Goal: Find specific page/section: Find specific page/section

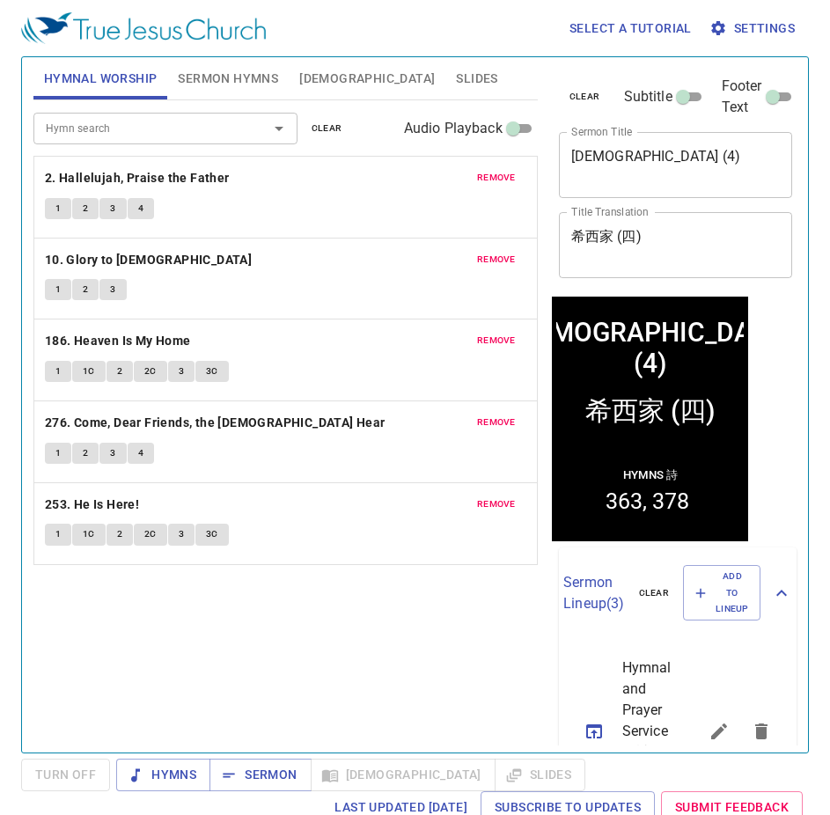
click at [477, 178] on span "remove" at bounding box center [496, 178] width 39 height 16
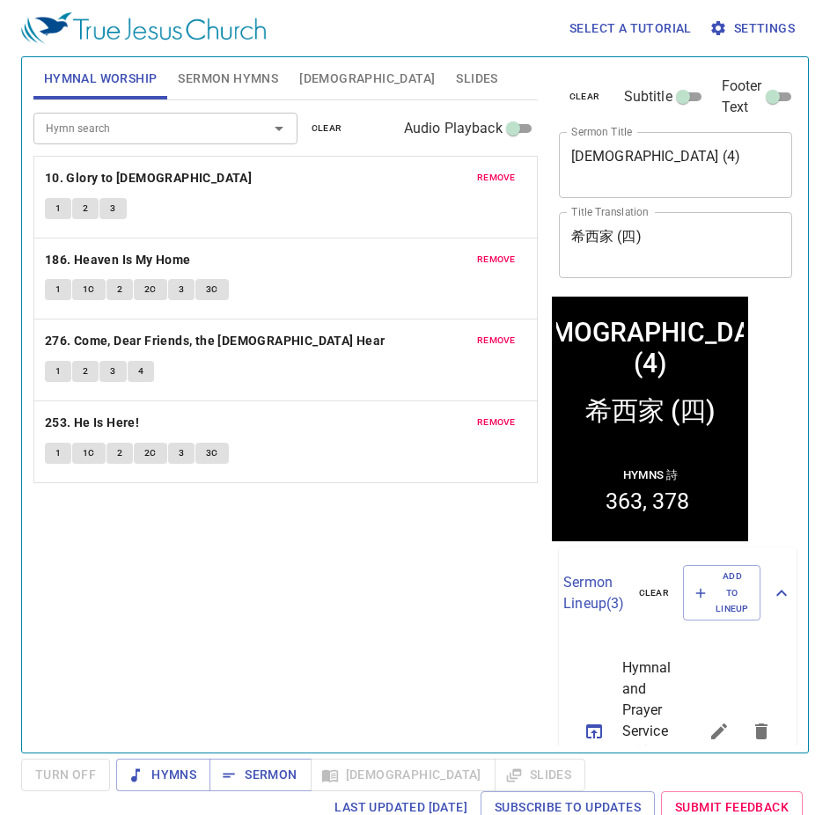
click at [477, 178] on span "remove" at bounding box center [496, 178] width 39 height 16
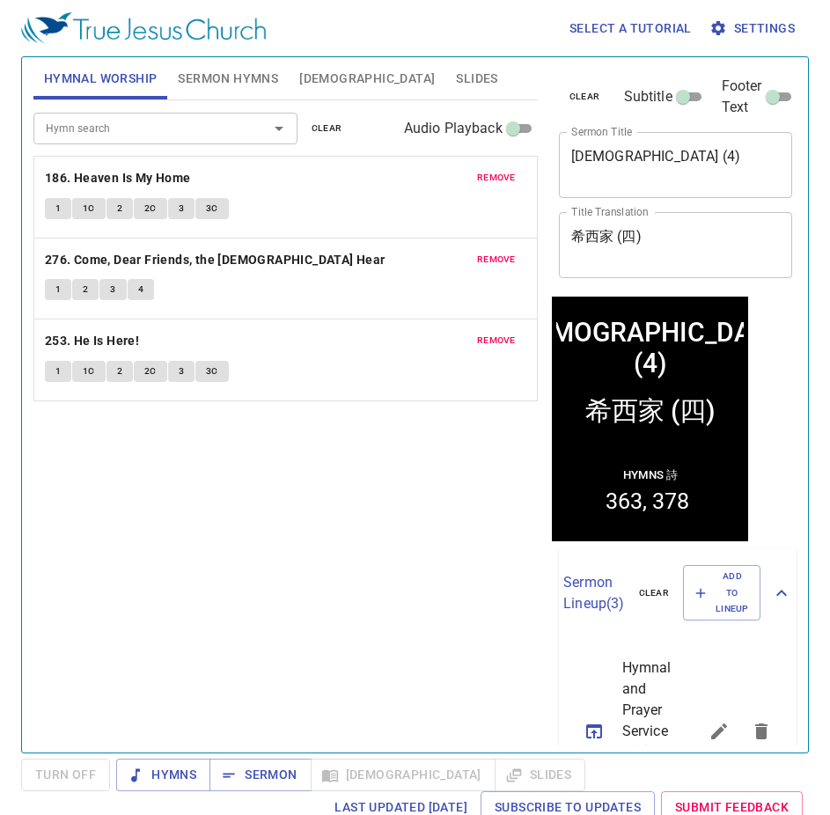
click at [477, 178] on span "remove" at bounding box center [496, 178] width 39 height 16
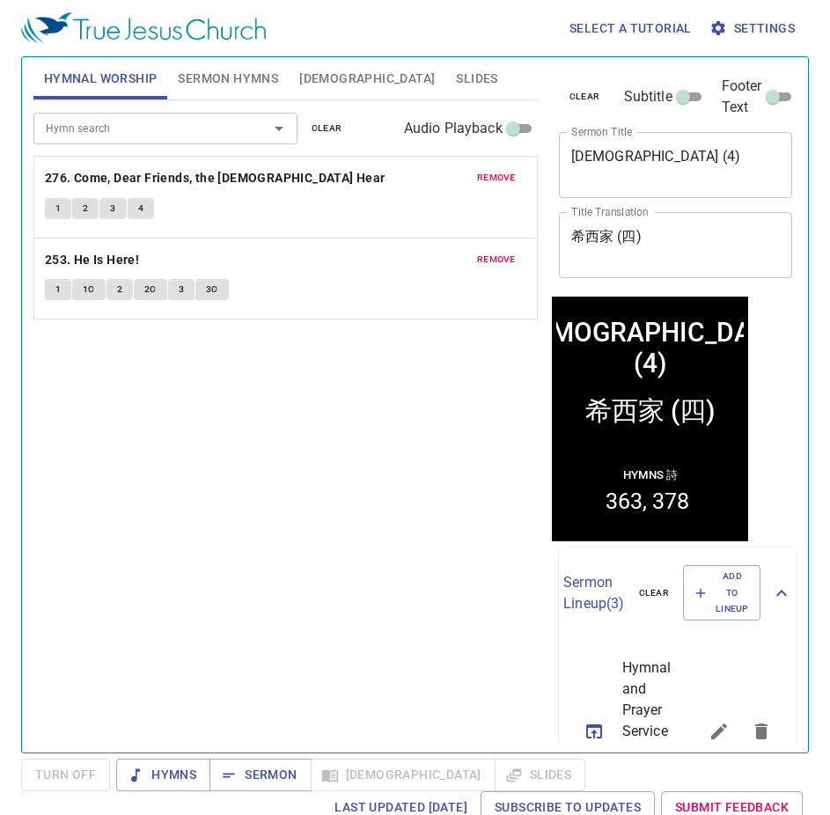
click at [477, 178] on span "remove" at bounding box center [496, 178] width 39 height 16
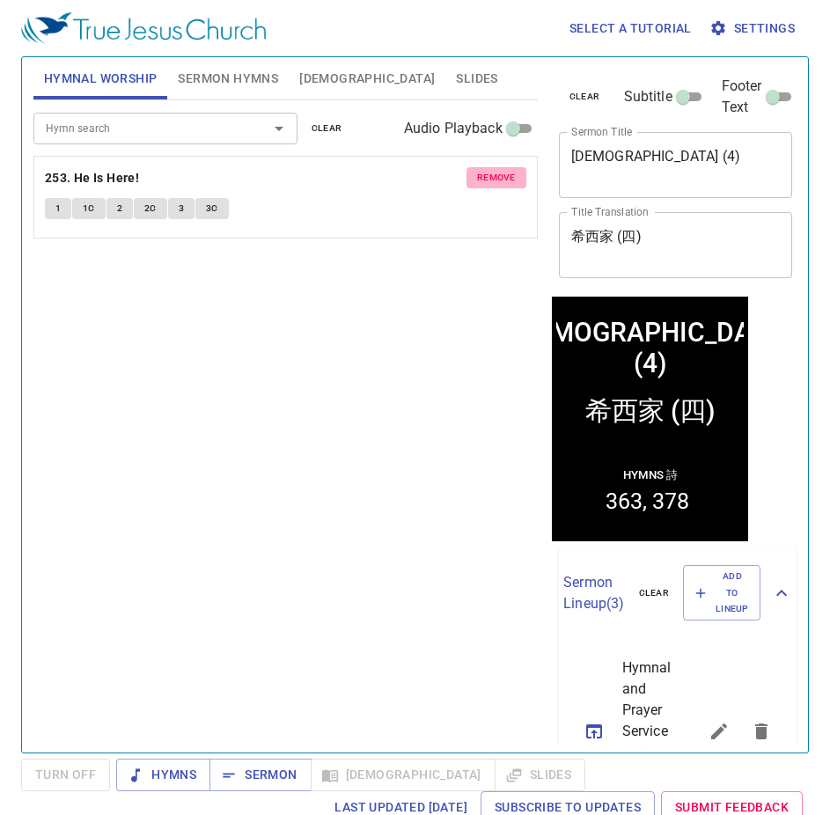
click at [477, 178] on span "remove" at bounding box center [496, 178] width 39 height 16
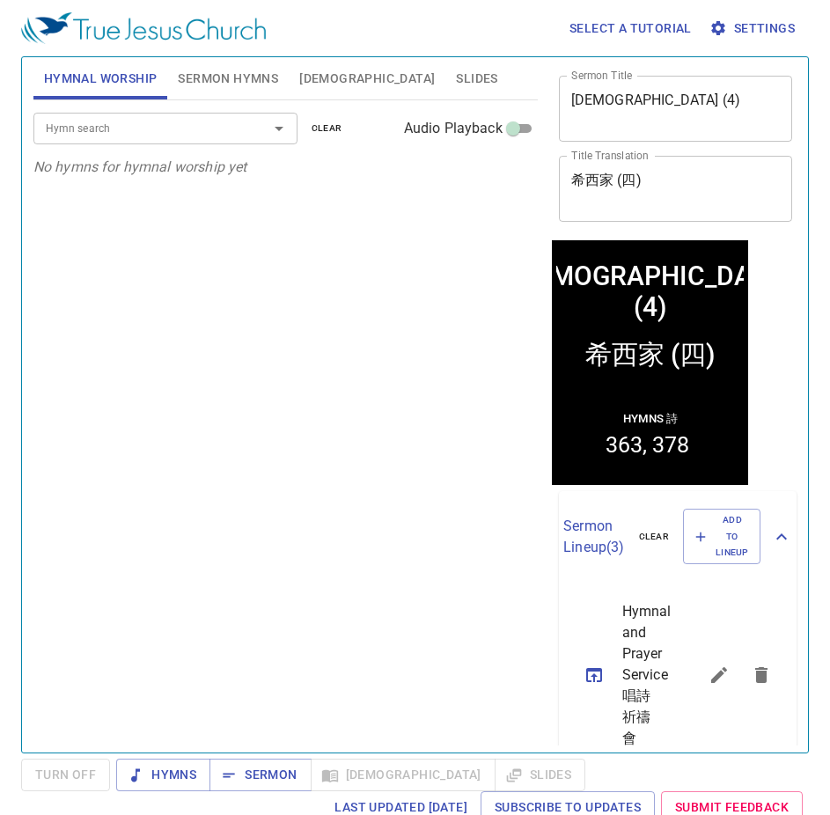
scroll to position [88, 0]
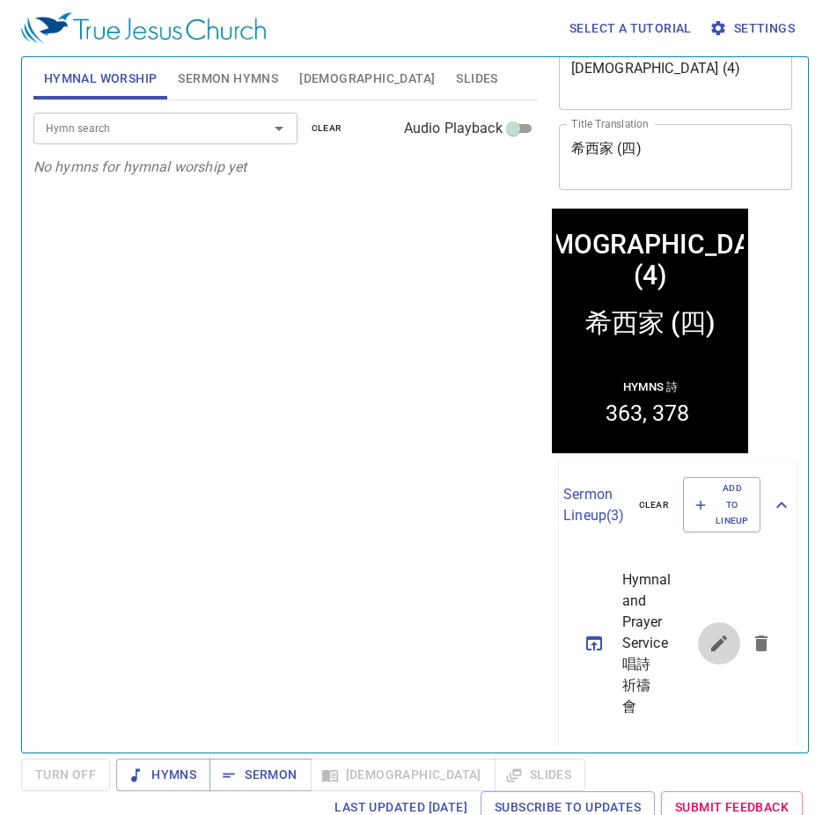
click at [706, 622] on button "sermon lineup list" at bounding box center [719, 643] width 42 height 42
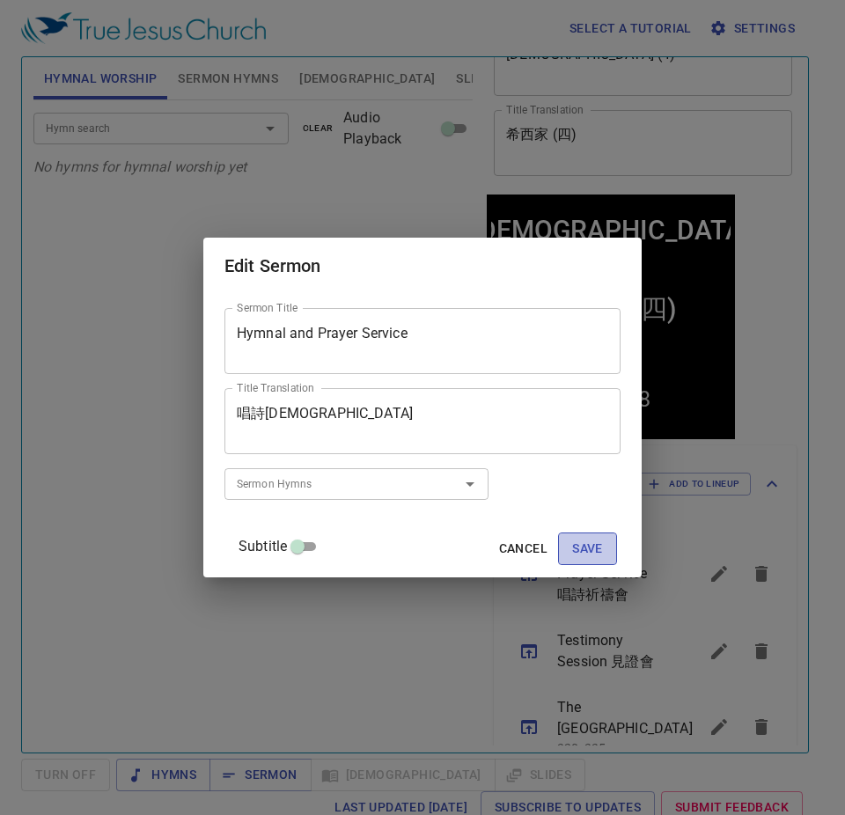
click at [572, 550] on span "Save" at bounding box center [587, 549] width 31 height 22
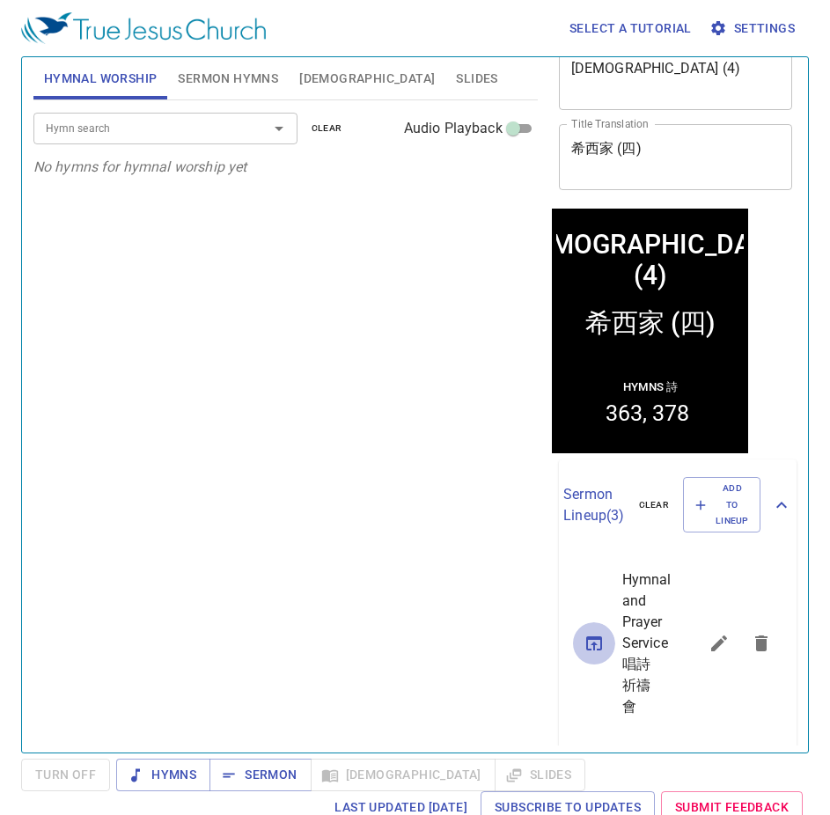
click at [584, 633] on icon "sermon lineup list" at bounding box center [594, 643] width 21 height 21
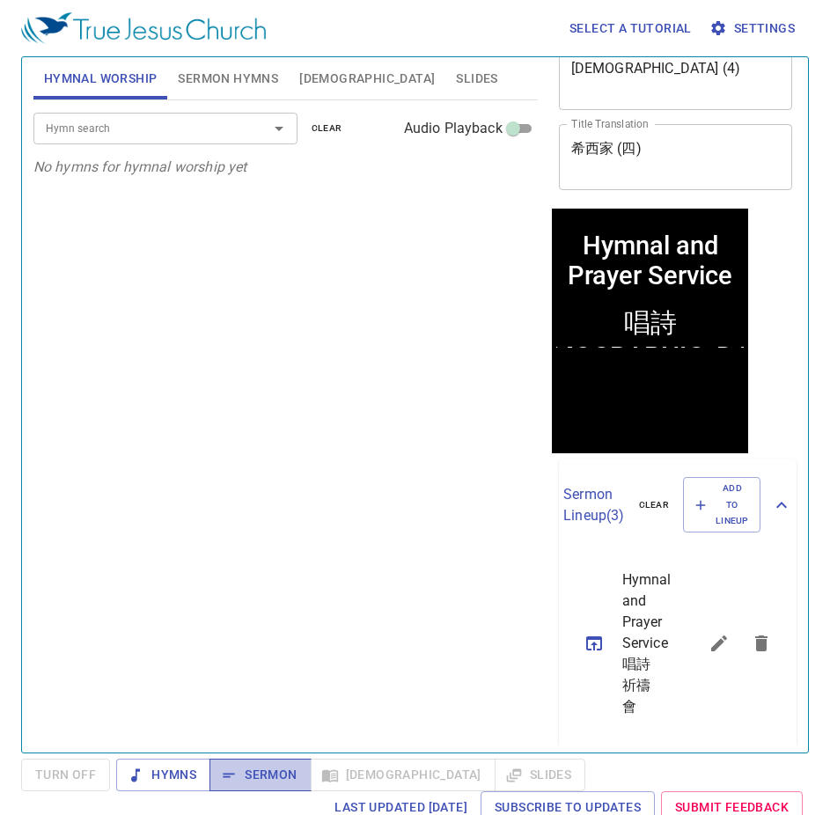
click at [282, 776] on span "Sermon" at bounding box center [260, 775] width 73 height 22
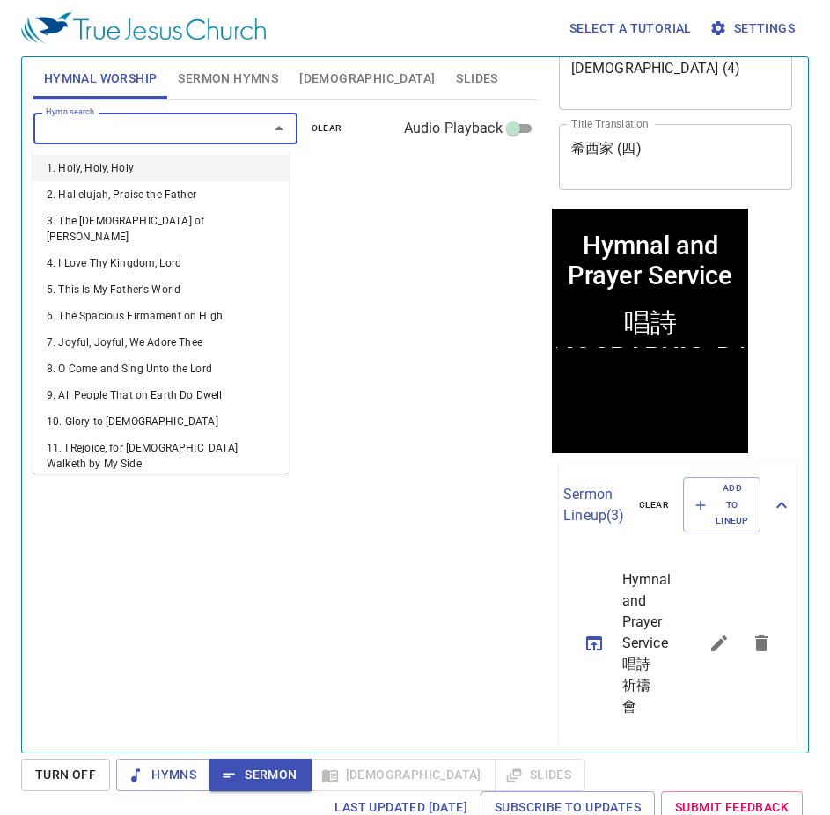
click at [164, 129] on input "Hymn search" at bounding box center [140, 128] width 202 height 20
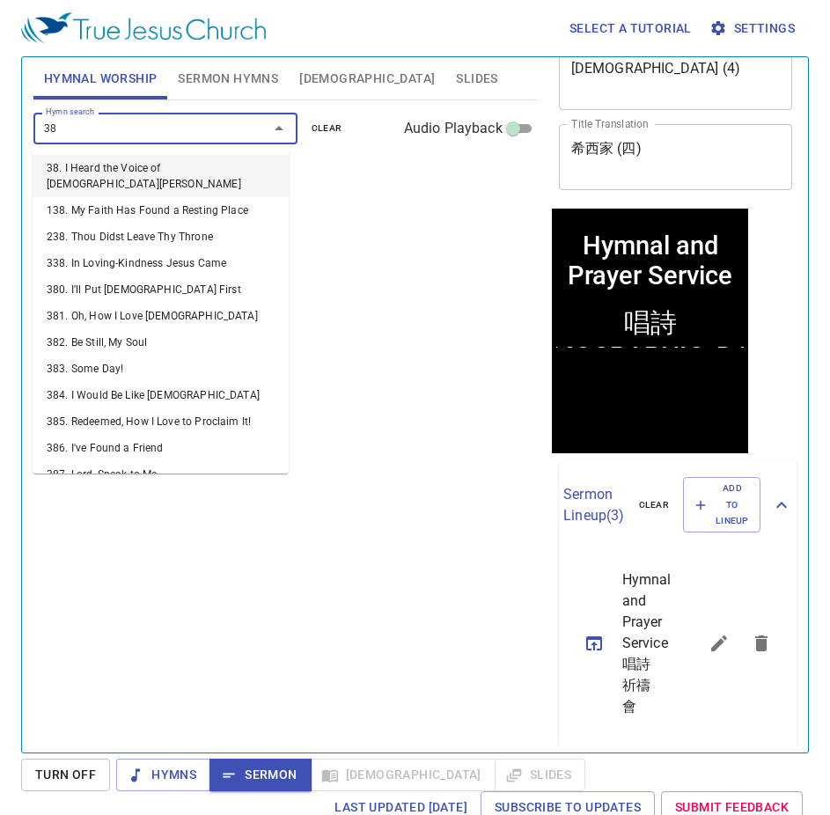
type input "380"
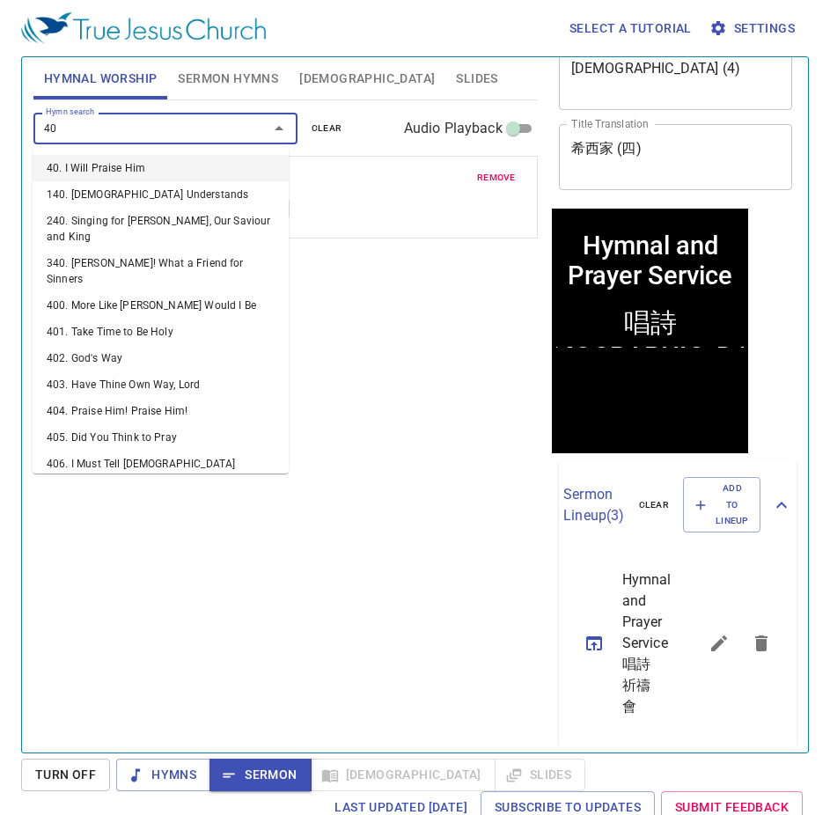
type input "402"
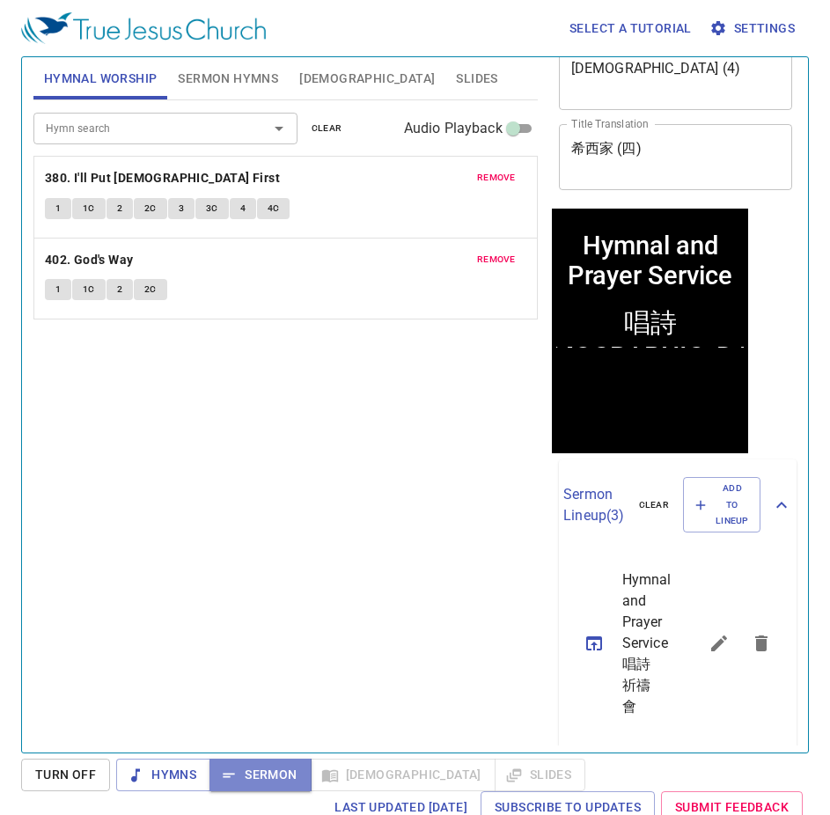
click at [269, 778] on span "Sermon" at bounding box center [260, 775] width 73 height 22
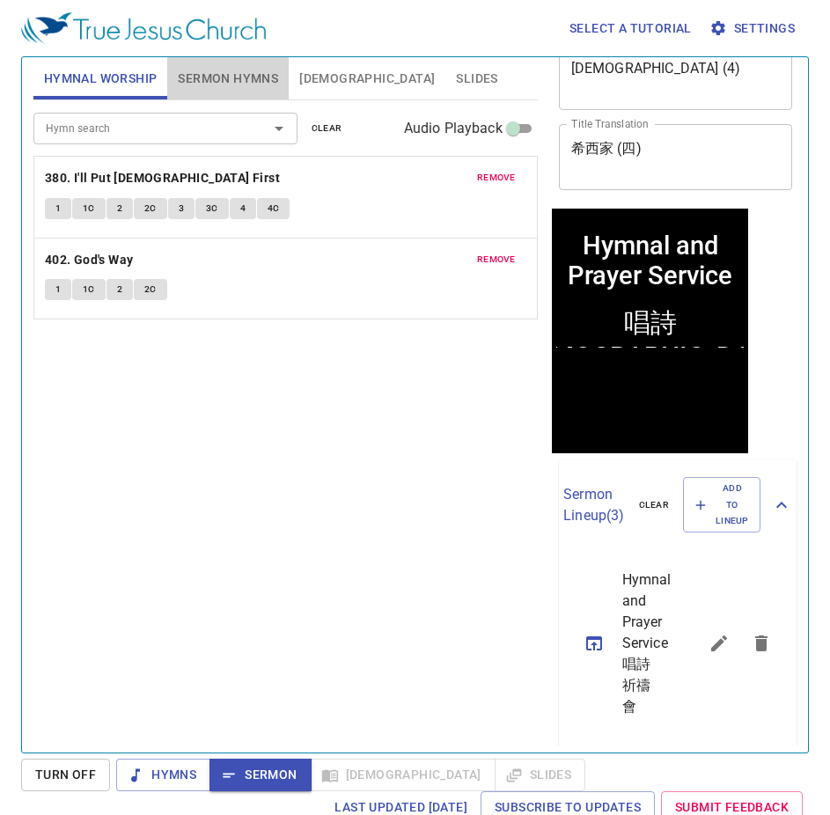
click at [235, 88] on span "Sermon Hymns" at bounding box center [228, 79] width 100 height 22
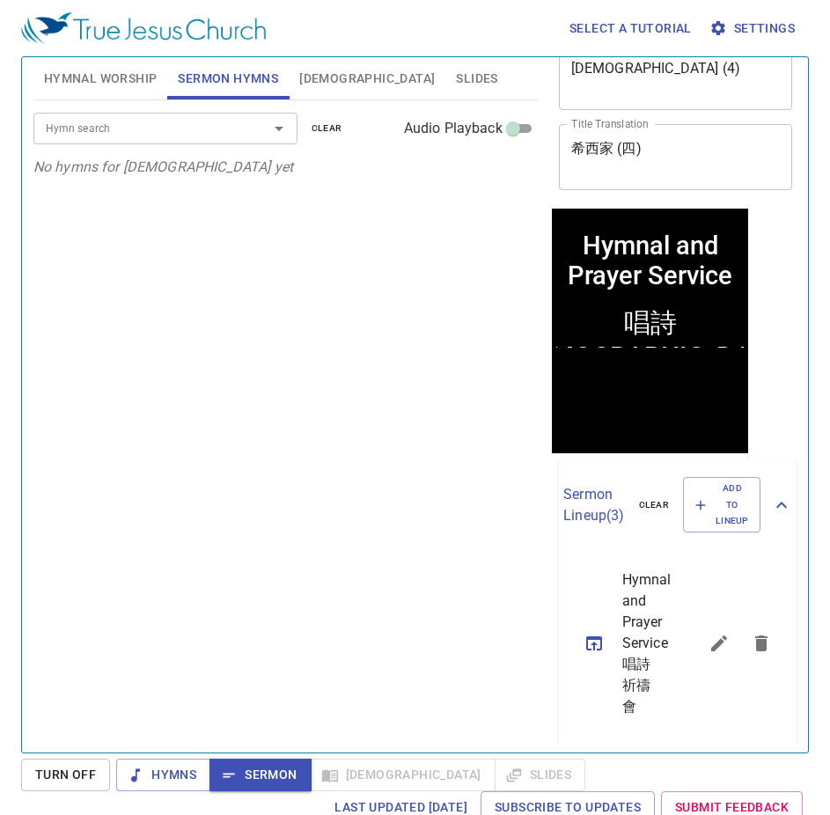
click at [183, 136] on input "Hymn search" at bounding box center [140, 128] width 202 height 20
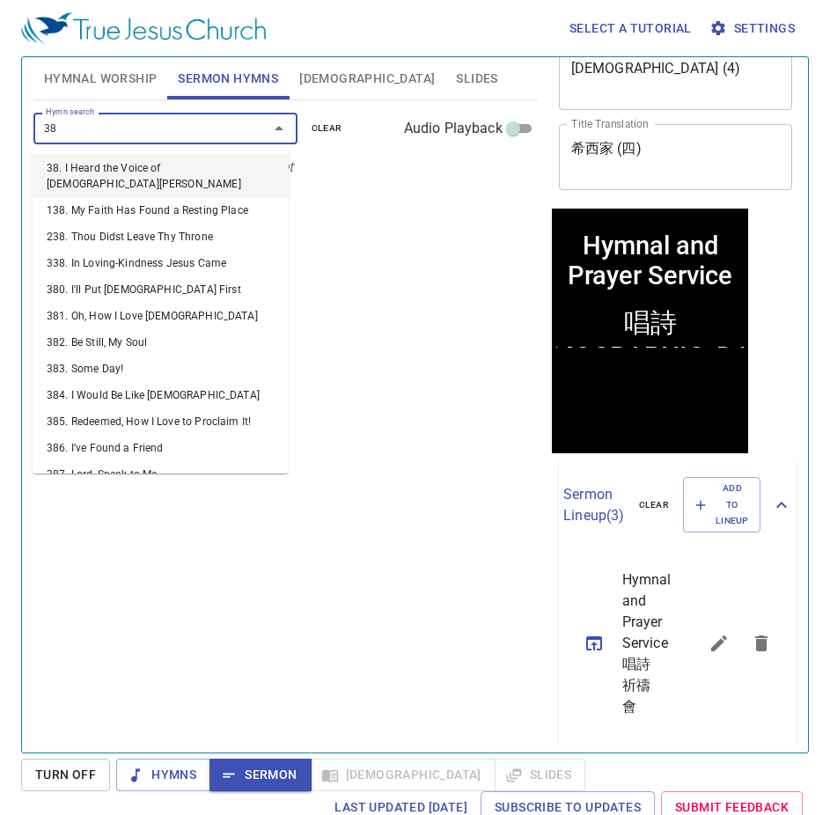
type input "380"
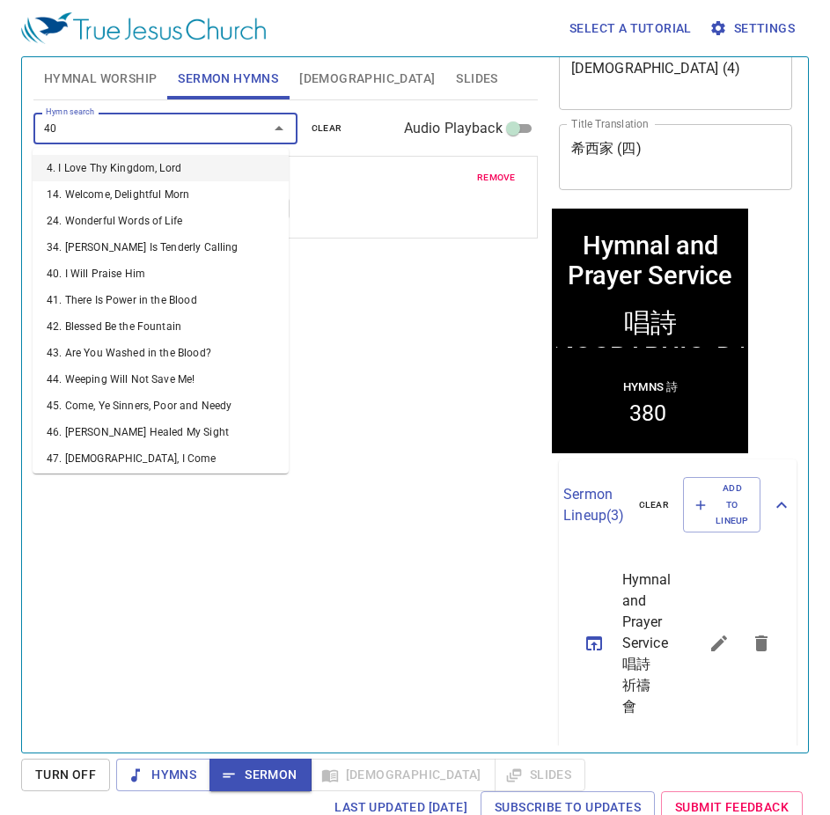
type input "402"
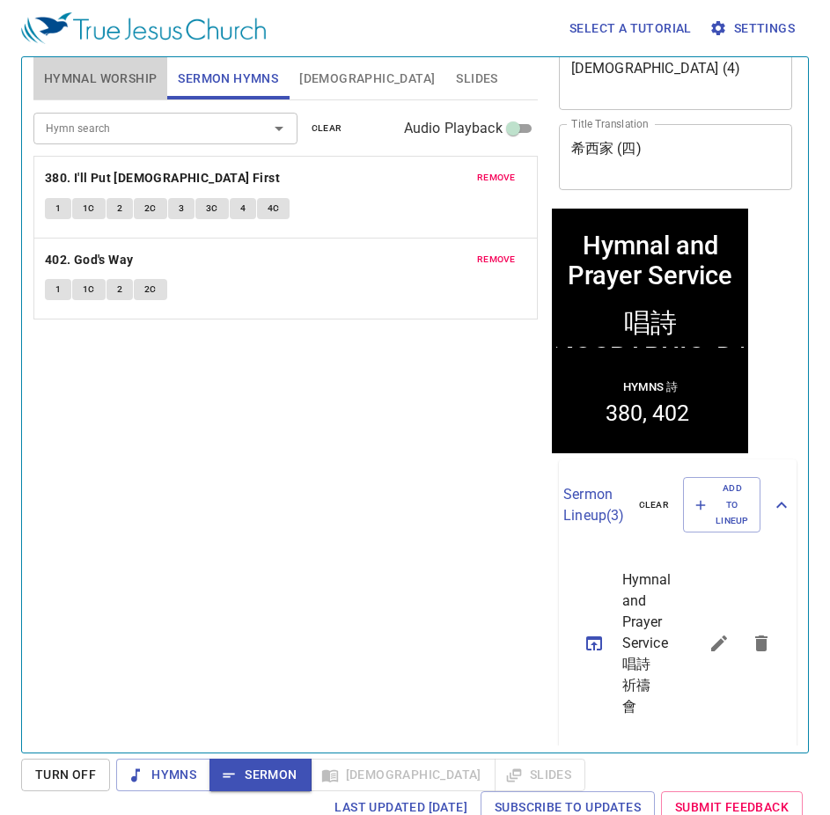
click at [105, 81] on span "Hymnal Worship" at bounding box center [101, 79] width 114 height 22
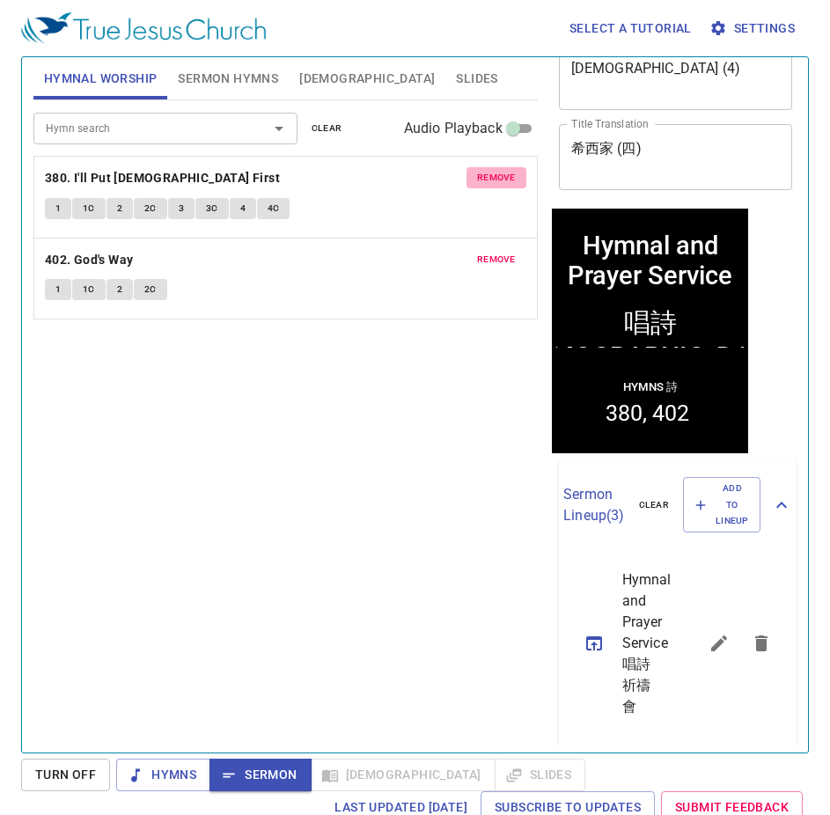
click at [477, 177] on span "remove" at bounding box center [496, 178] width 39 height 16
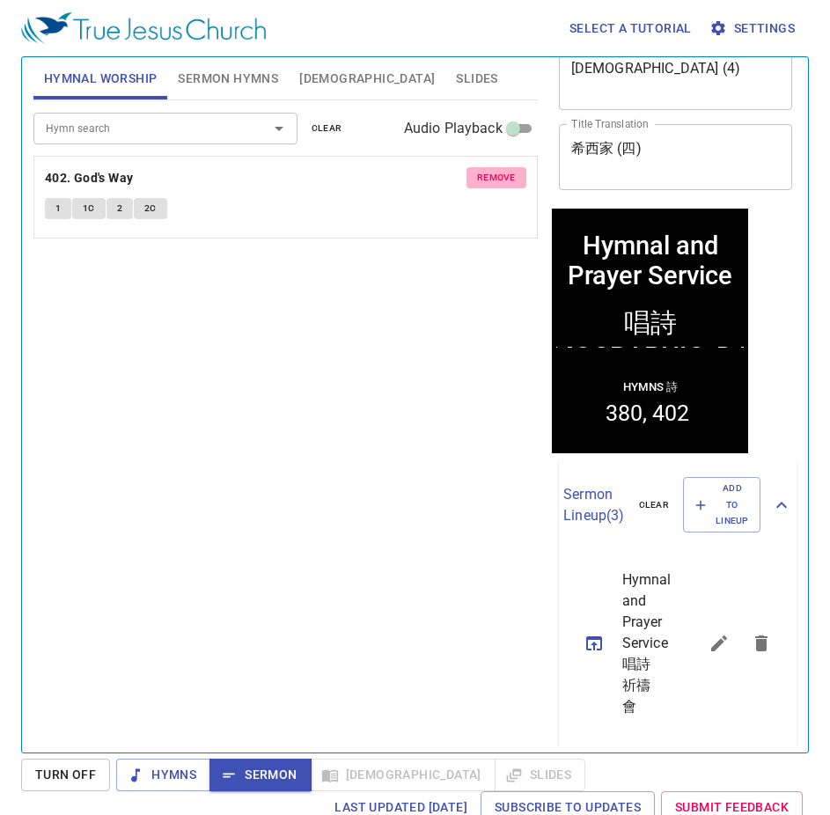
click at [477, 177] on span "remove" at bounding box center [496, 178] width 39 height 16
click at [244, 138] on div at bounding box center [267, 128] width 46 height 25
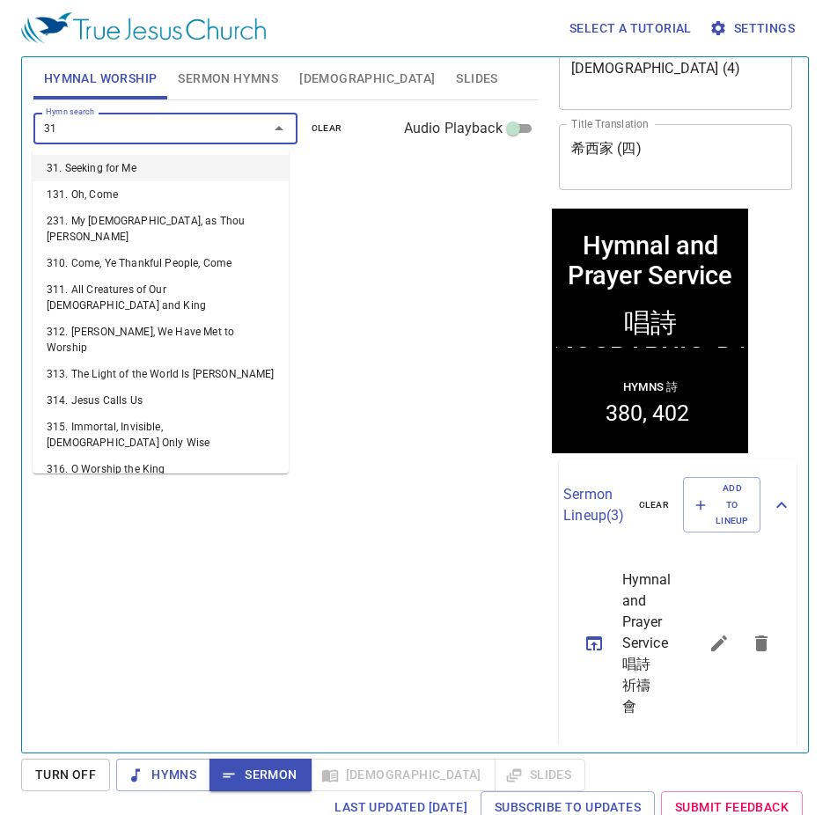
type input "318"
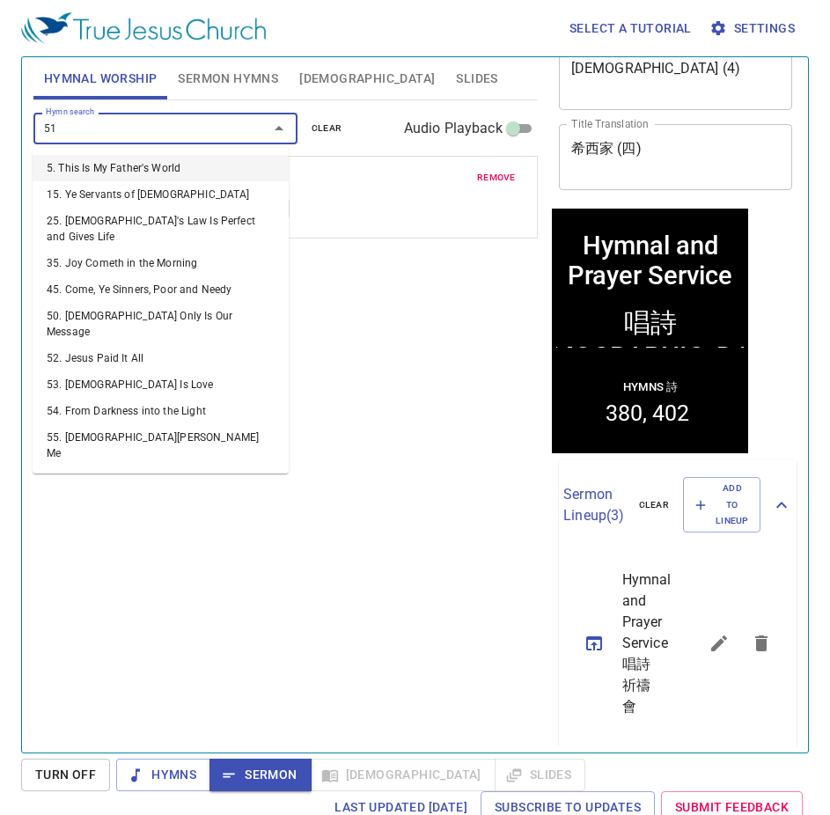
type input "514"
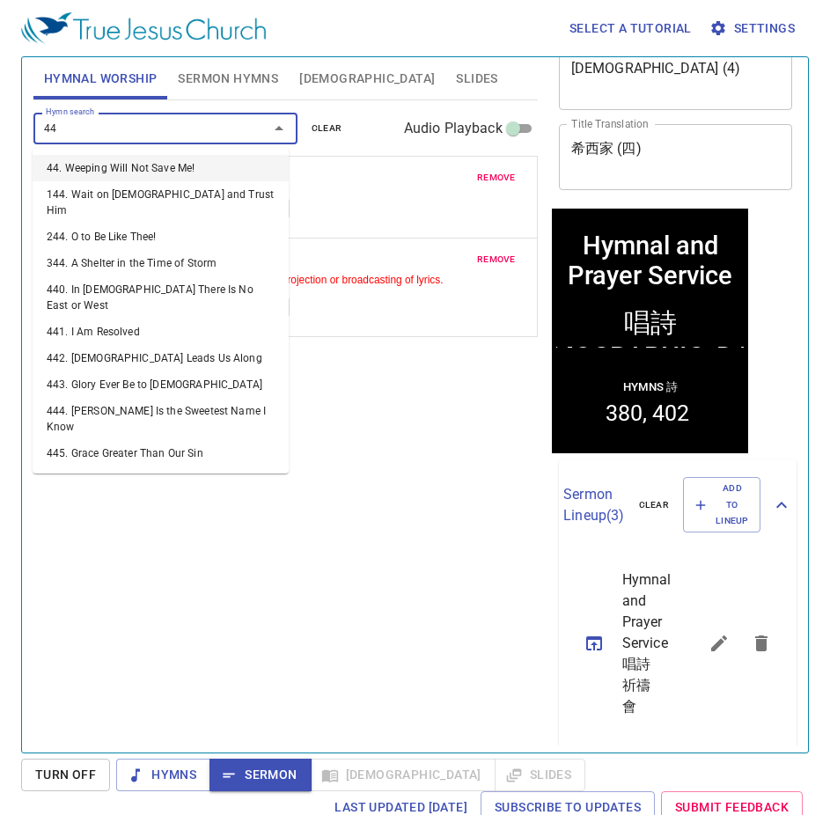
type input "442"
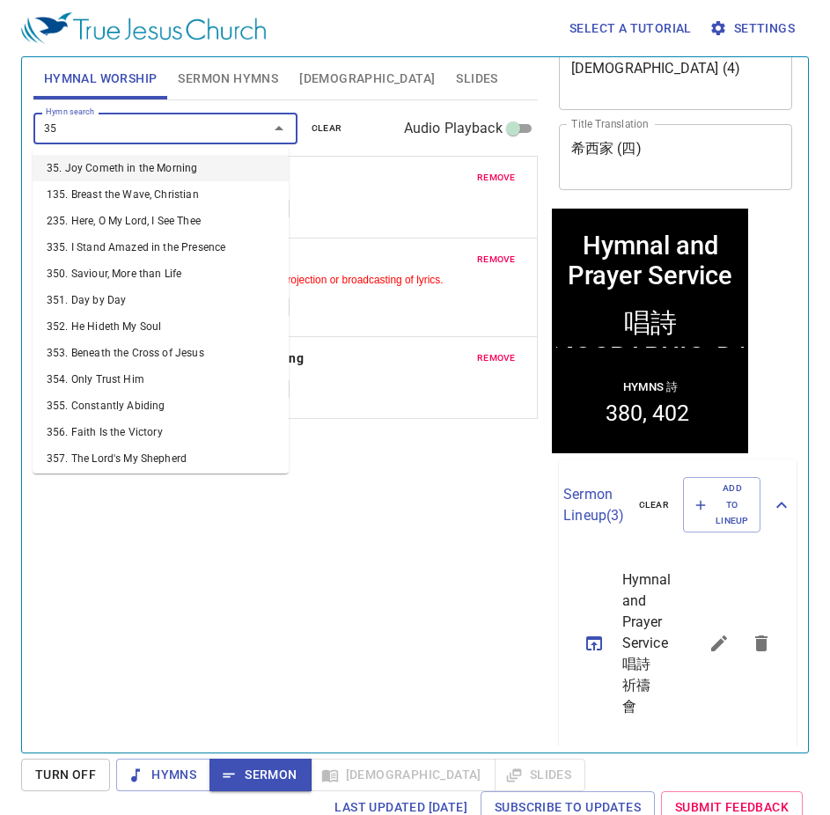
type input "352"
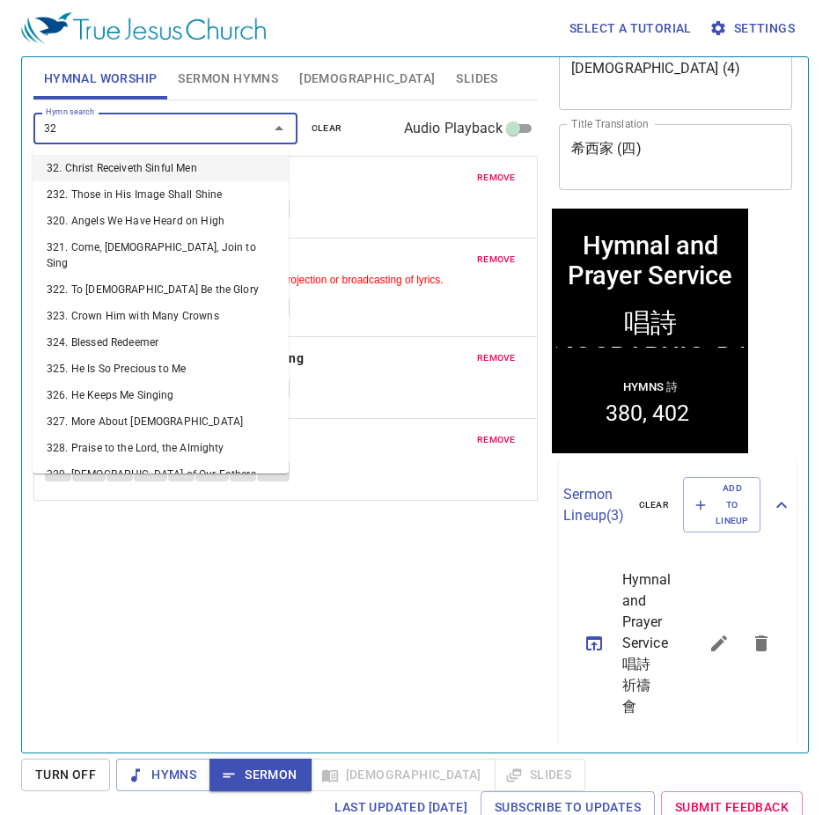
type input "322"
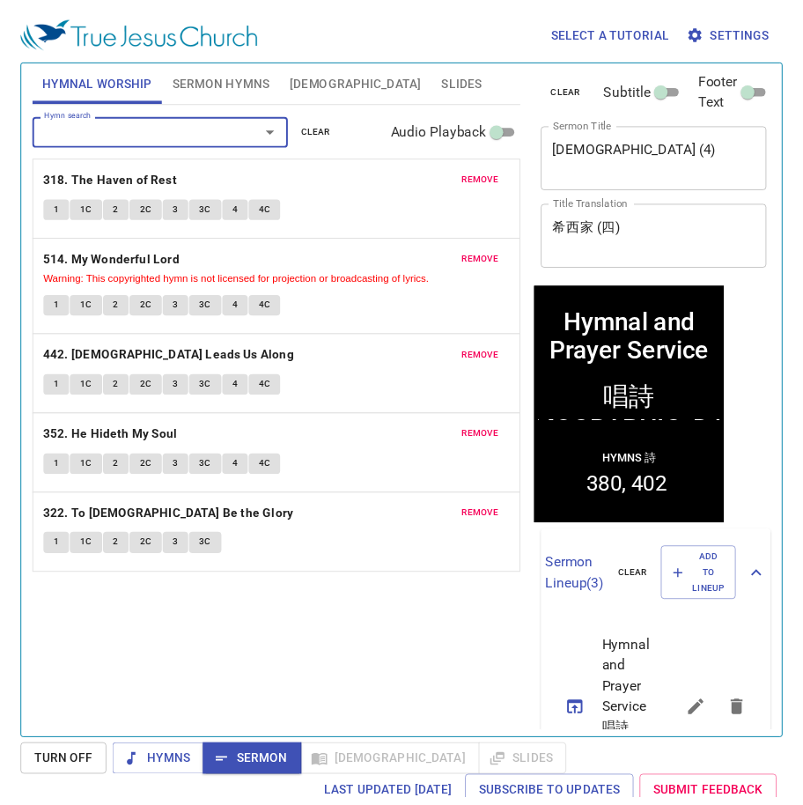
scroll to position [0, 0]
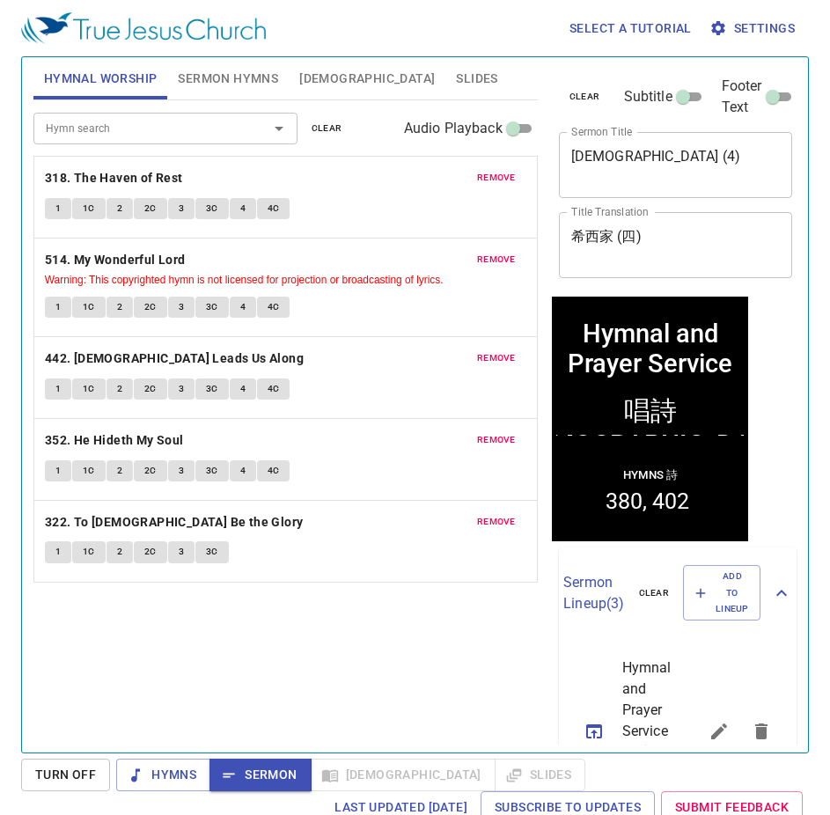
click at [296, 614] on div "Hymn search Hymn search clear Audio Playback remove 318. The Haven of Rest 1 1C…" at bounding box center [285, 418] width 504 height 637
click at [174, 654] on div "Hymn search Hymn search clear Audio Playback remove 318. The Haven of Rest 1 1C…" at bounding box center [285, 418] width 504 height 637
click at [230, 622] on div "Hymn search Hymn search clear Audio Playback remove 318. The Haven of Rest 1 1C…" at bounding box center [285, 418] width 504 height 637
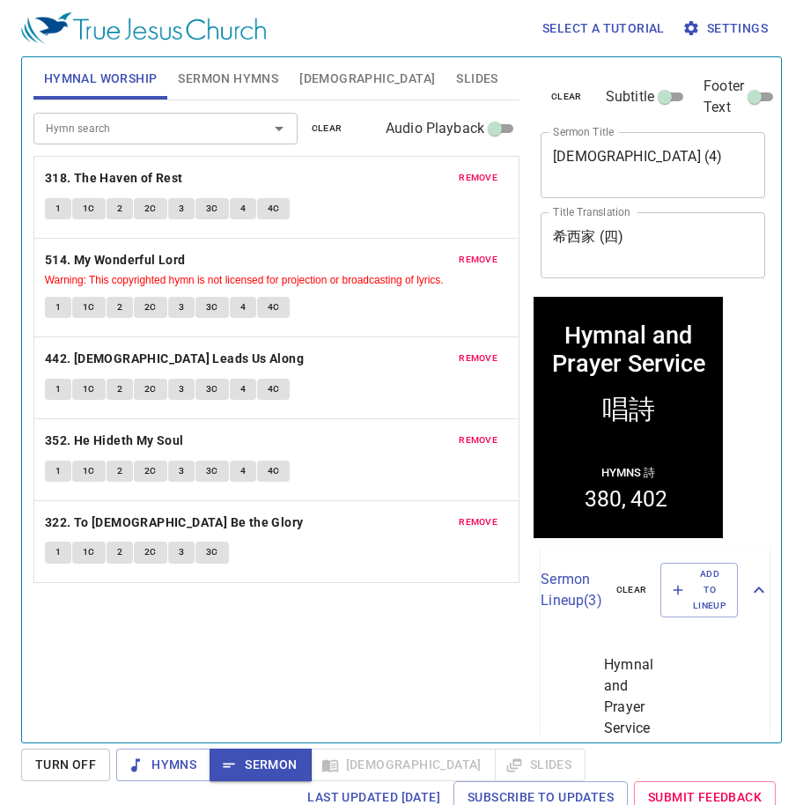
click at [227, 599] on div "Hymn search Hymn search clear Audio Playback remove 318. The Haven of Rest 1 1C…" at bounding box center [276, 413] width 486 height 627
click at [158, 765] on span "Hymns" at bounding box center [163, 765] width 66 height 22
click at [62, 210] on button "1" at bounding box center [58, 208] width 26 height 21
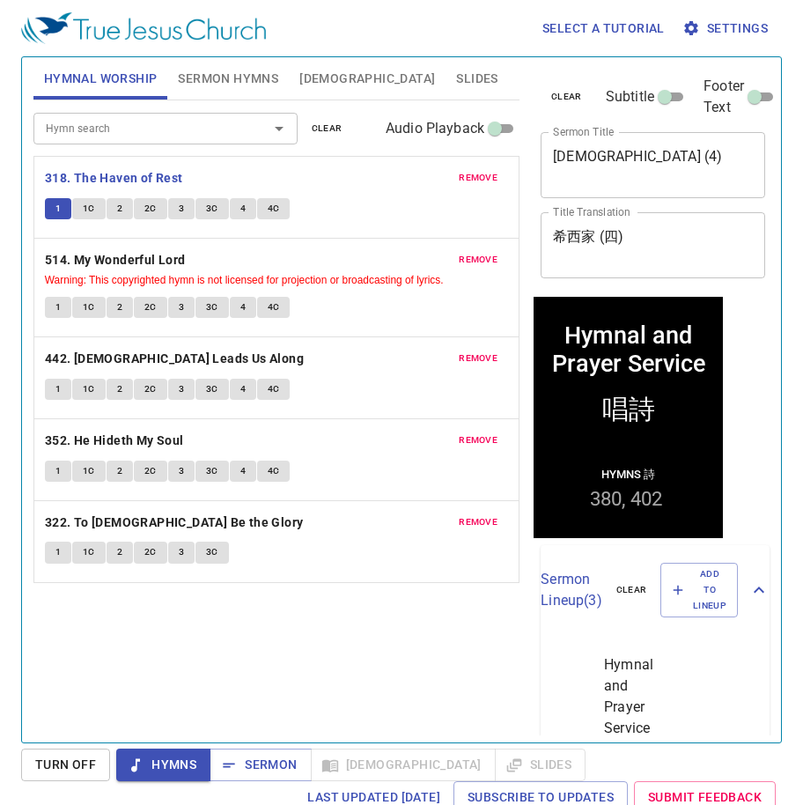
click at [53, 211] on button "1" at bounding box center [58, 208] width 26 height 21
click at [50, 210] on button "1" at bounding box center [58, 208] width 26 height 21
click at [120, 211] on span "2" at bounding box center [119, 209] width 5 height 16
click at [152, 210] on span "2C" at bounding box center [150, 209] width 12 height 16
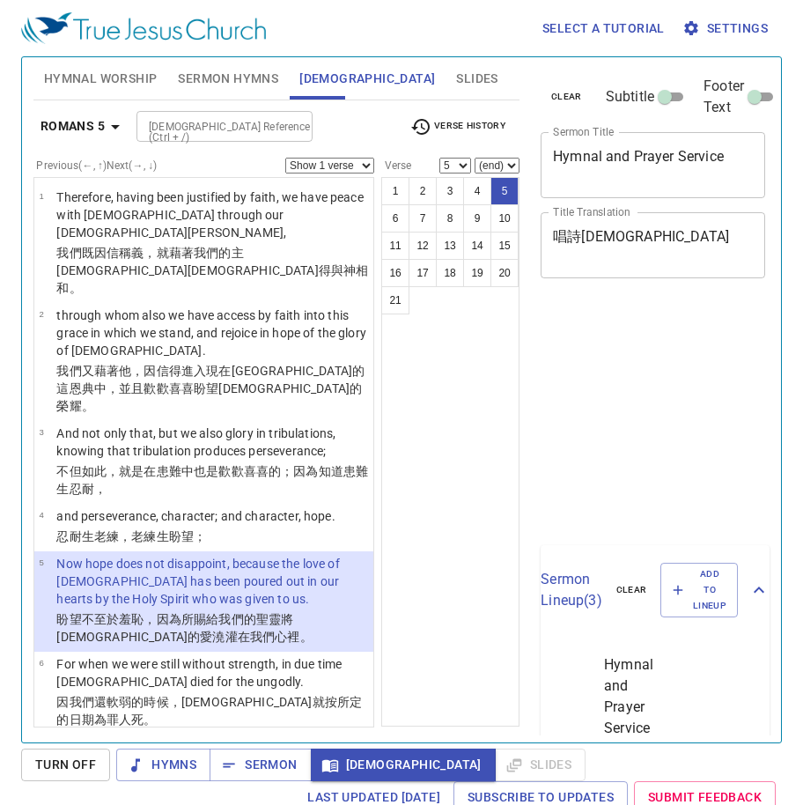
select select "5"
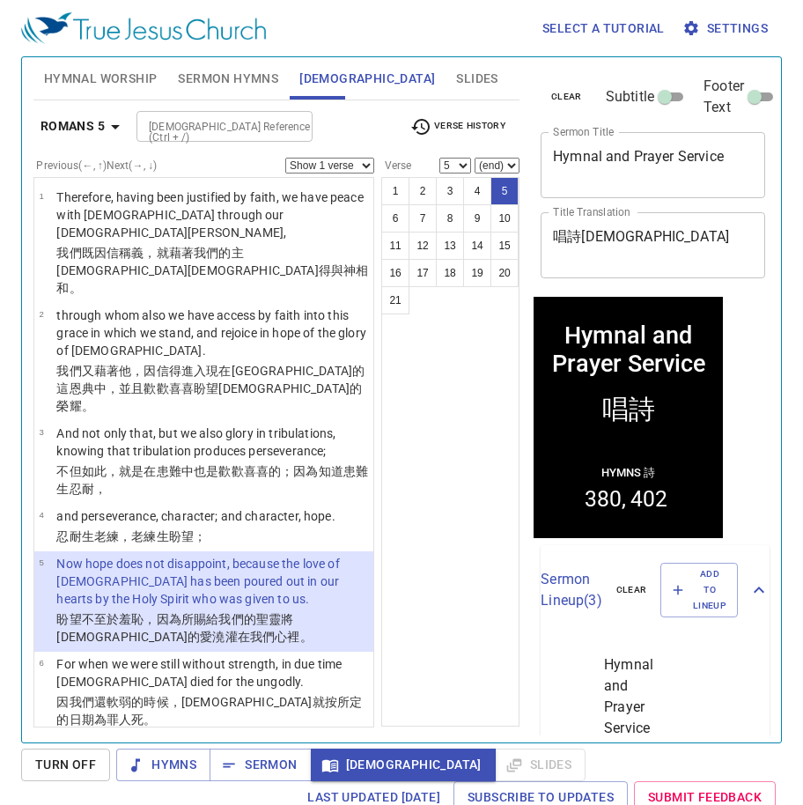
click at [77, 84] on span "Hymnal Worship" at bounding box center [101, 79] width 114 height 22
